Goal: Task Accomplishment & Management: Manage account settings

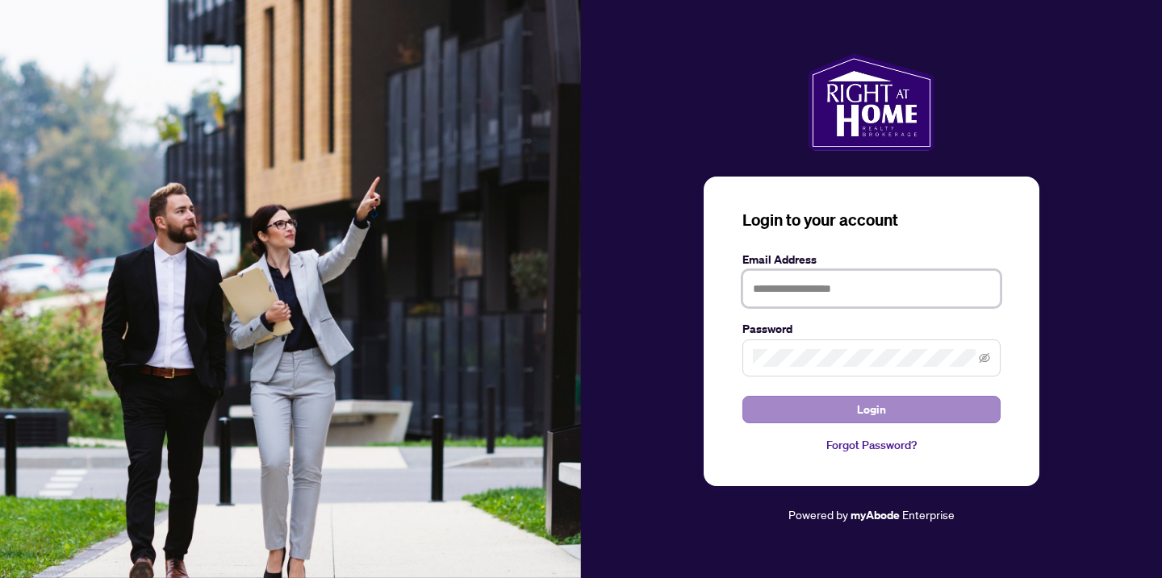
type input "**********"
click at [827, 417] on button "Login" at bounding box center [871, 409] width 258 height 27
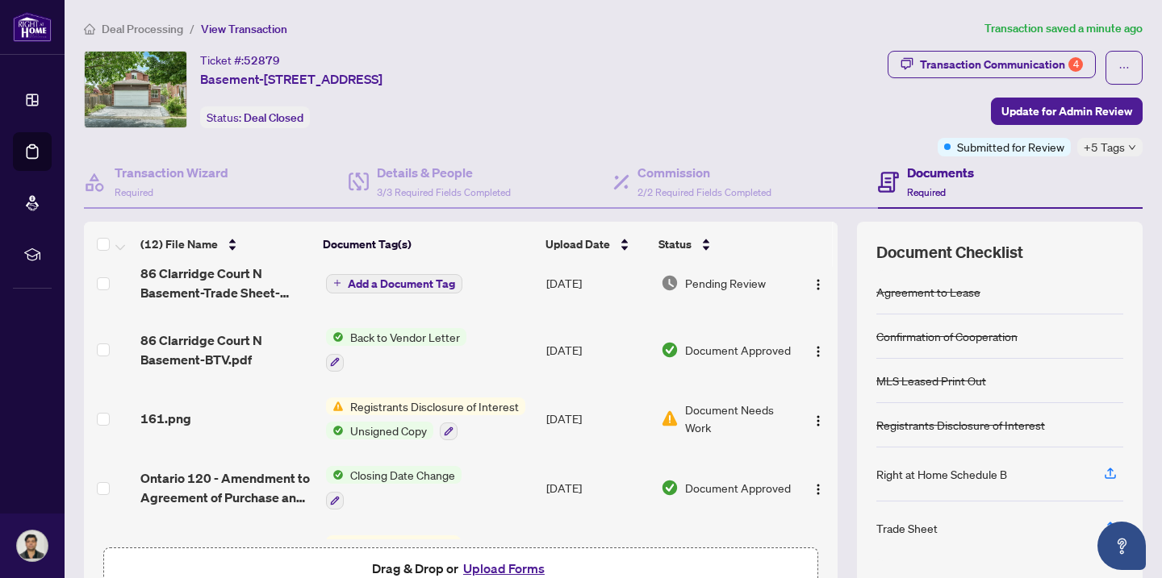
scroll to position [225, 0]
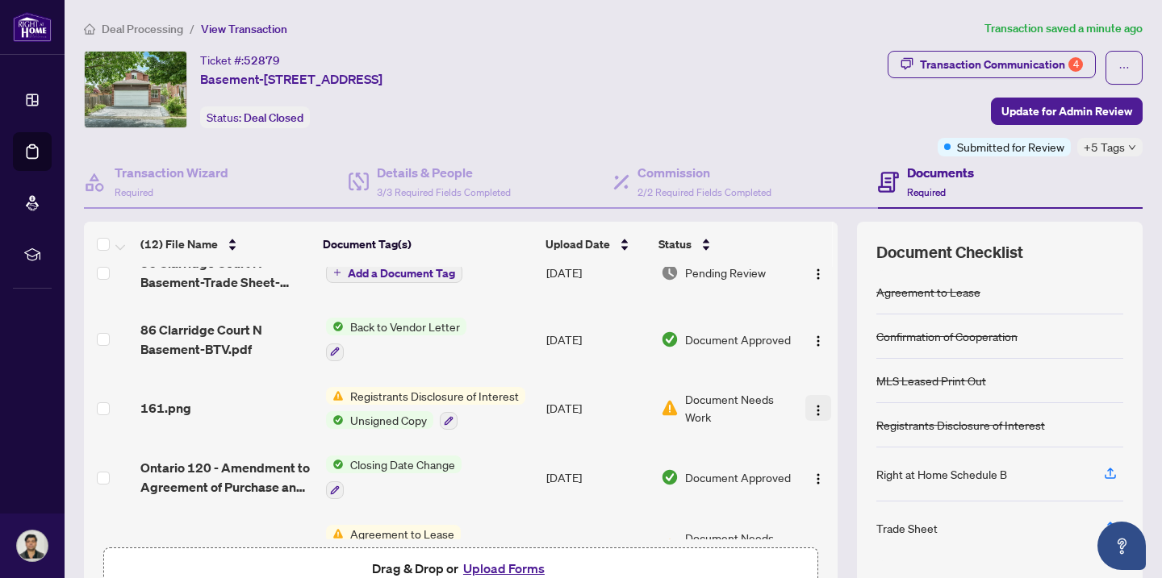
click at [811, 407] on img "button" at bounding box center [817, 410] width 13 height 13
click at [828, 107] on div "Ticket #: 52879 Basement-[STREET_ADDRESS] Status: Deal Closed" at bounding box center [482, 89] width 797 height 77
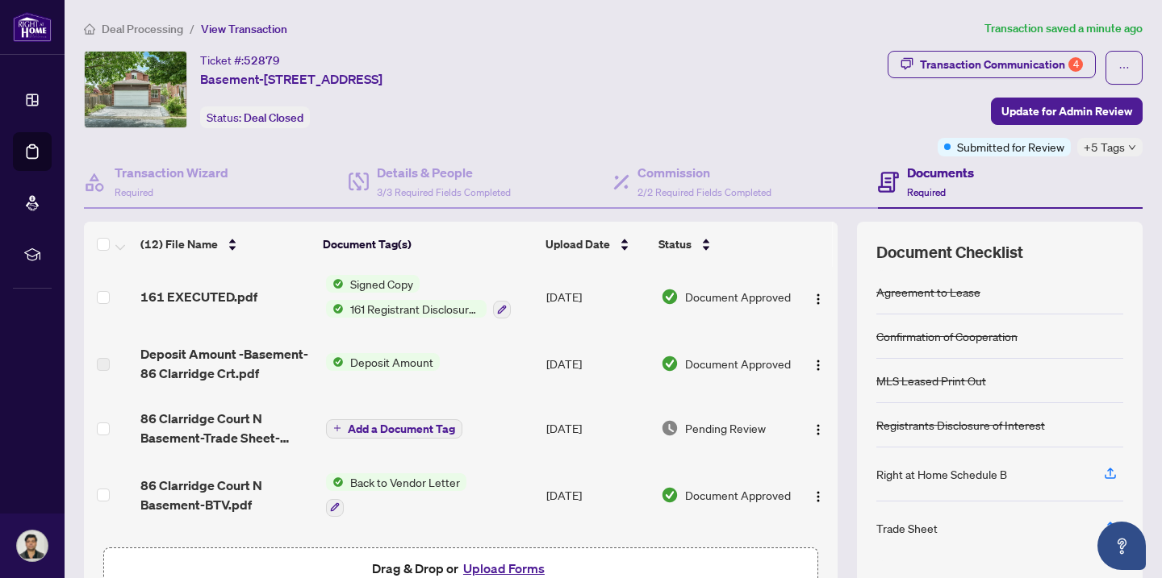
scroll to position [250, 0]
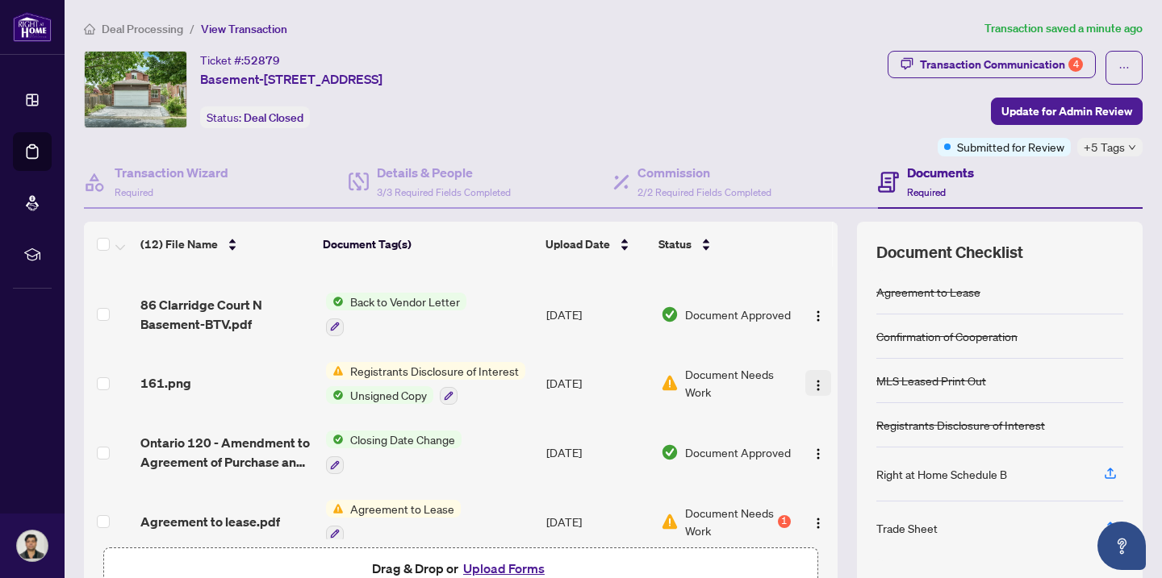
click at [811, 379] on img "button" at bounding box center [817, 385] width 13 height 13
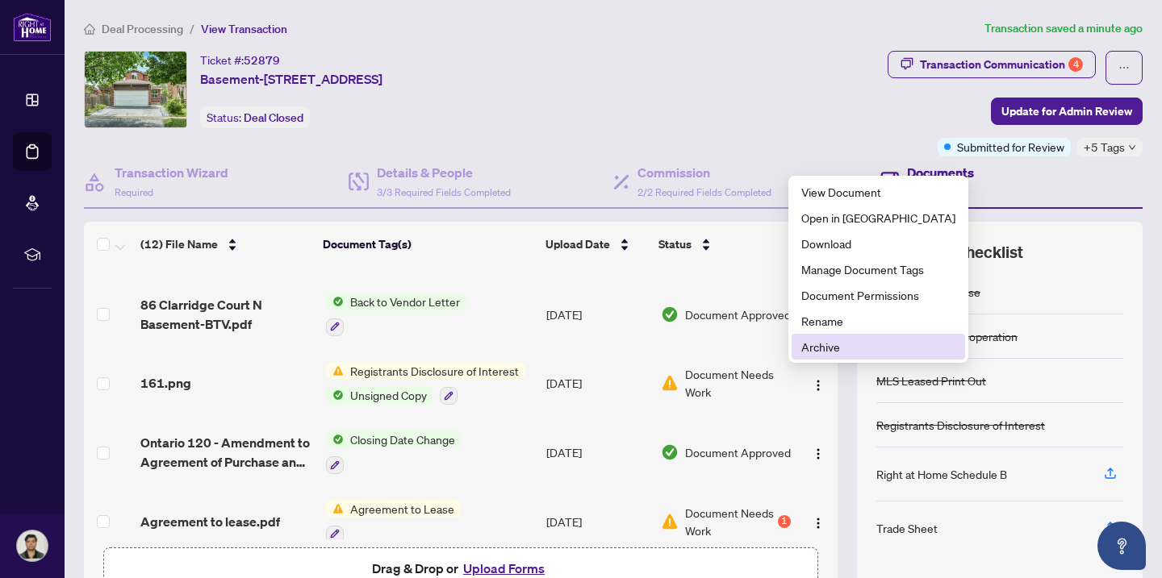
click at [819, 348] on span "Archive" at bounding box center [878, 347] width 154 height 18
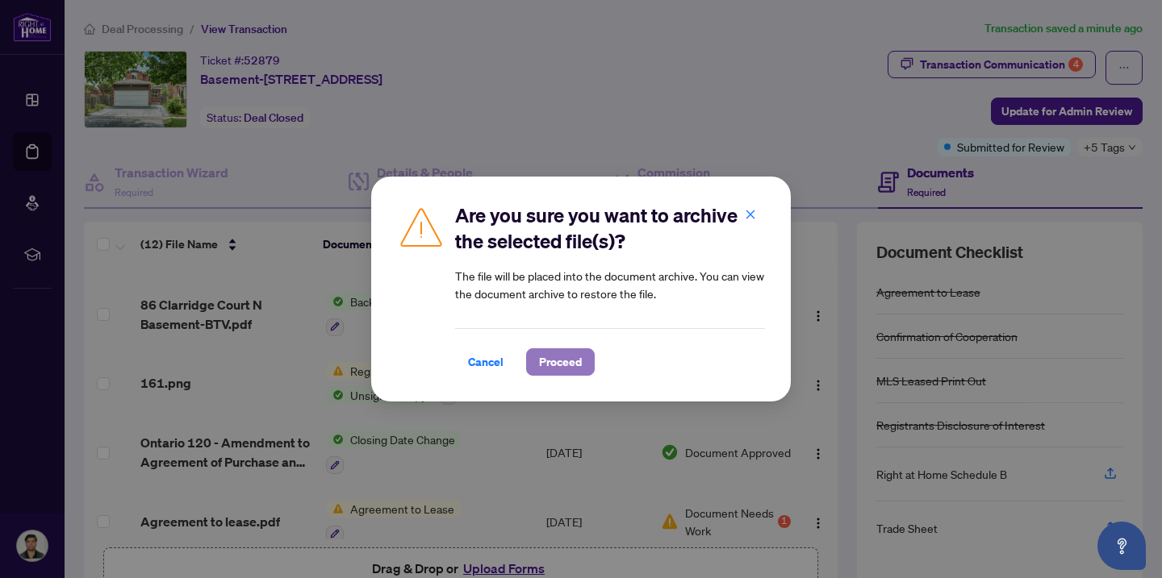
click at [558, 371] on span "Proceed" at bounding box center [560, 362] width 43 height 26
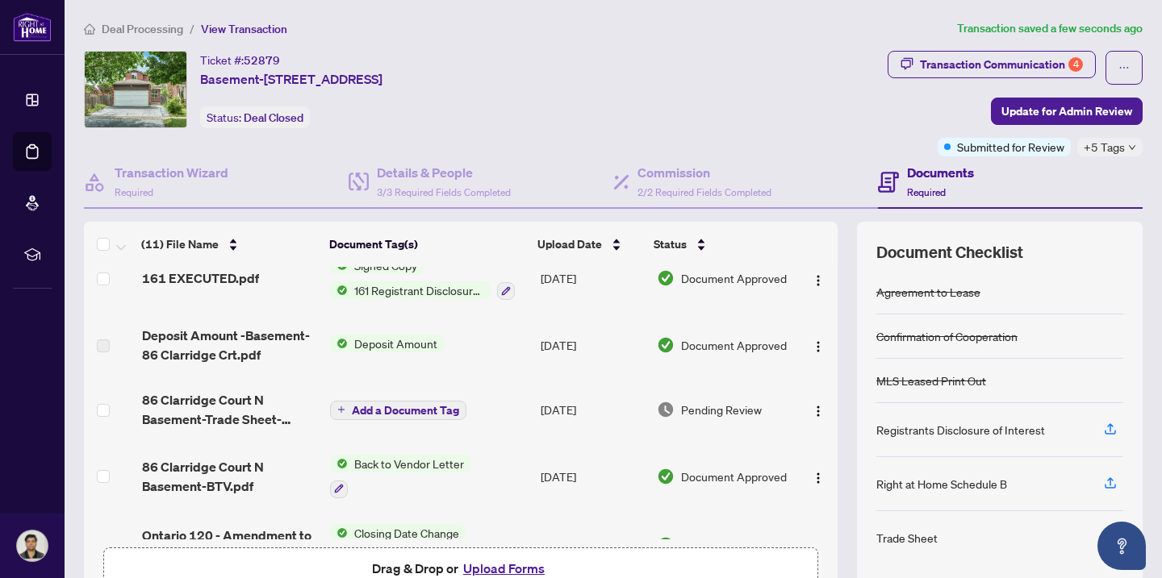
scroll to position [131, 0]
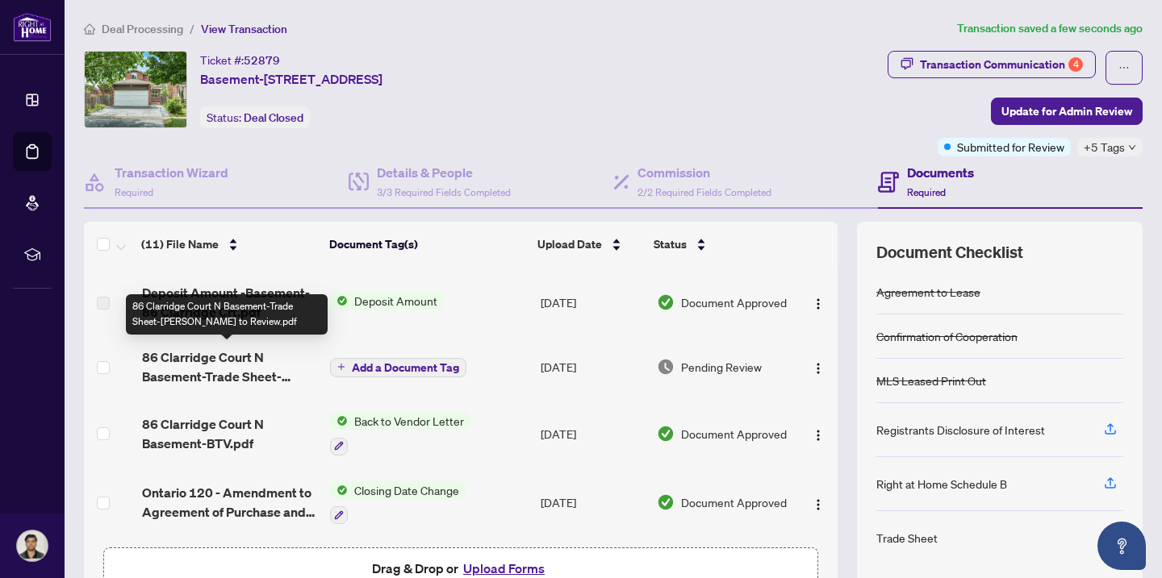
click at [252, 363] on span "86 Clarridge Court N Basement-Trade Sheet-[PERSON_NAME] to Review.pdf" at bounding box center [230, 367] width 176 height 39
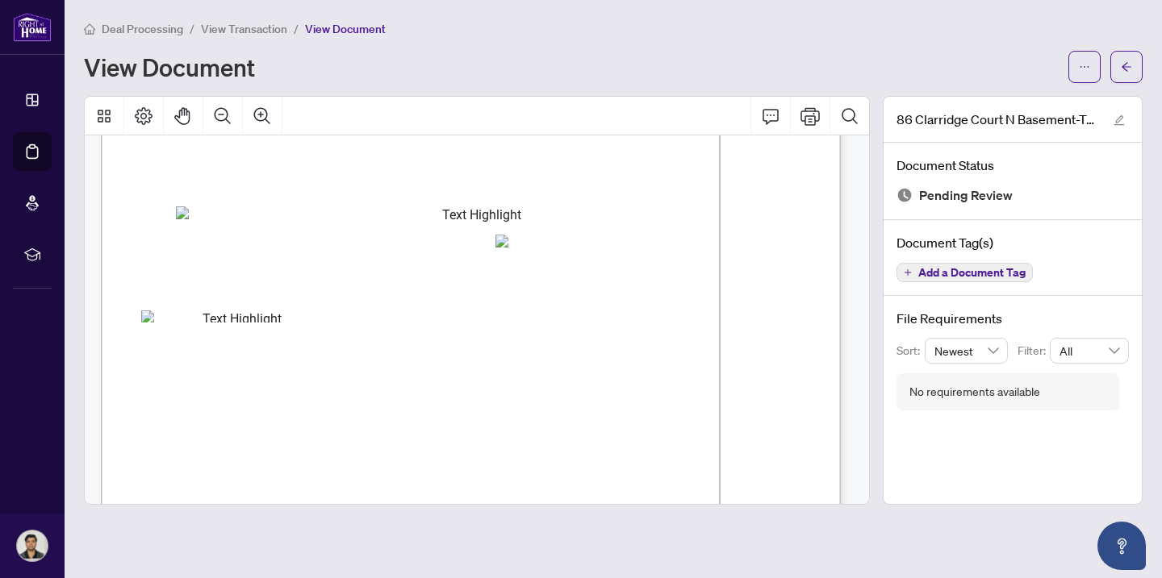
scroll to position [240, 0]
drag, startPoint x: 774, startPoint y: 258, endPoint x: 795, endPoint y: 261, distance: 20.4
click at [795, 261] on span "$565.00" at bounding box center [788, 261] width 30 height 8
click at [803, 261] on span "$565.00" at bounding box center [788, 261] width 30 height 8
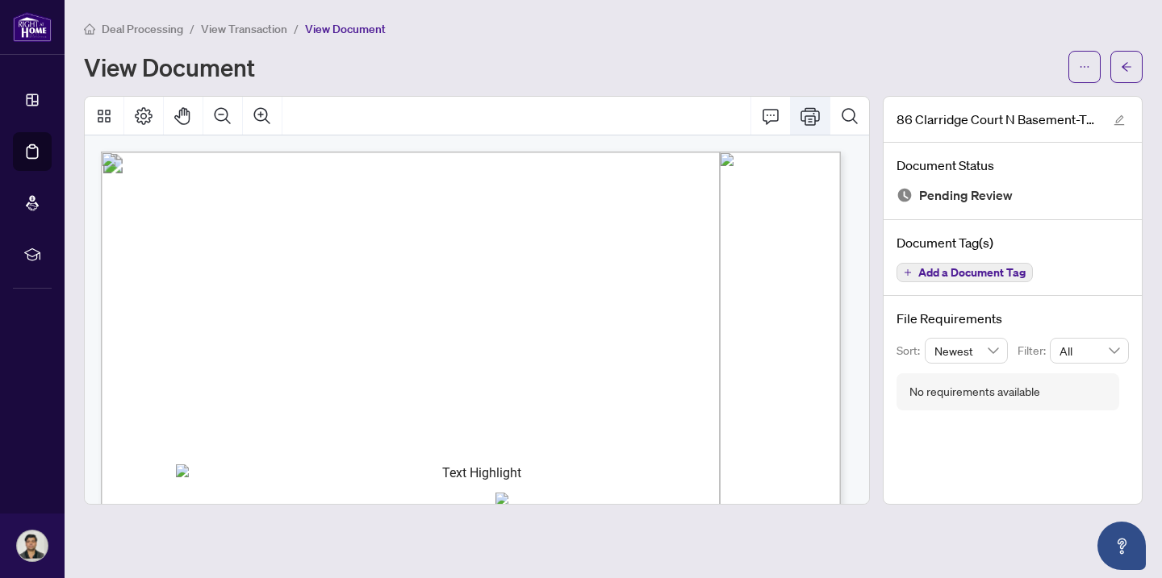
click at [808, 116] on icon "Print" at bounding box center [809, 115] width 19 height 19
